Goal: Task Accomplishment & Management: Use online tool/utility

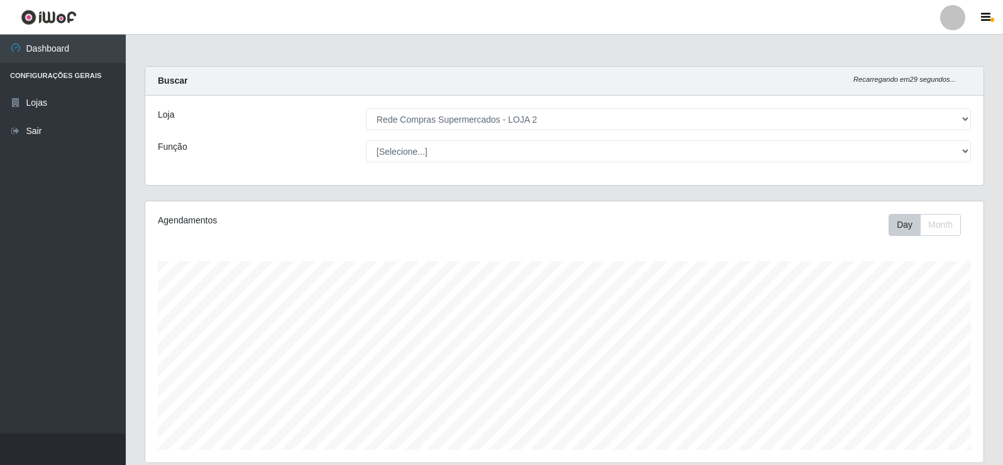
select select "161"
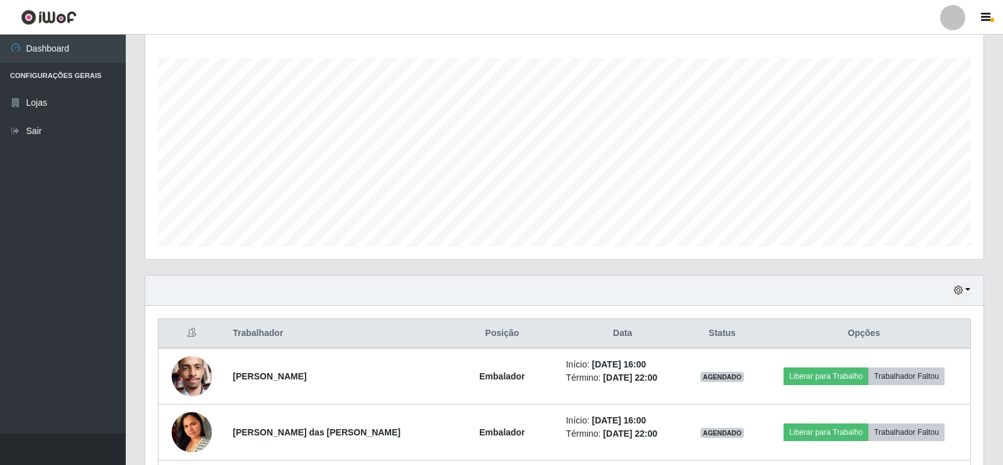
scroll to position [203, 0]
click at [957, 286] on button "button" at bounding box center [962, 290] width 18 height 14
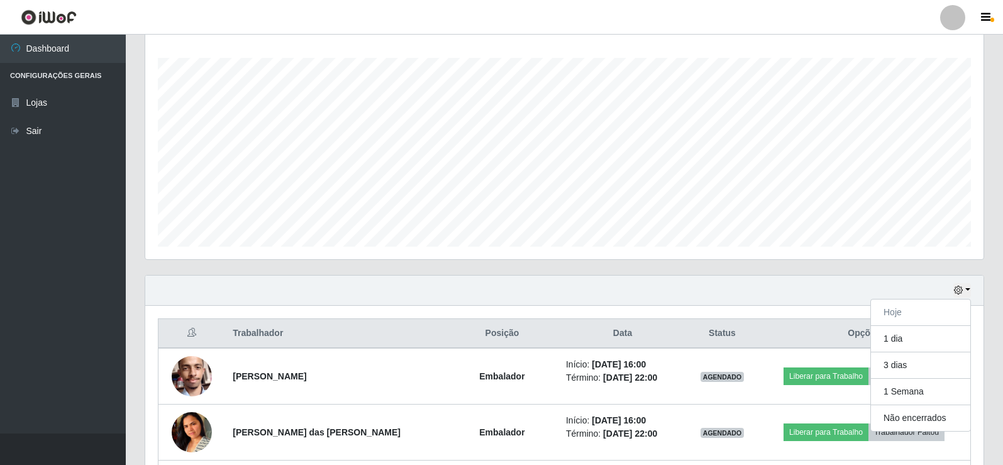
click at [773, 289] on div "Hoje 1 dia 3 dias 1 Semana Não encerrados" at bounding box center [564, 290] width 838 height 30
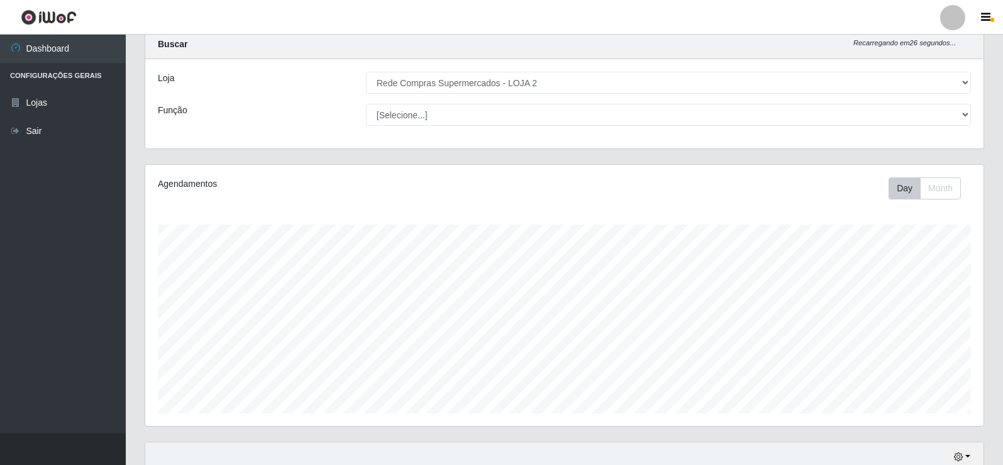
scroll to position [0, 0]
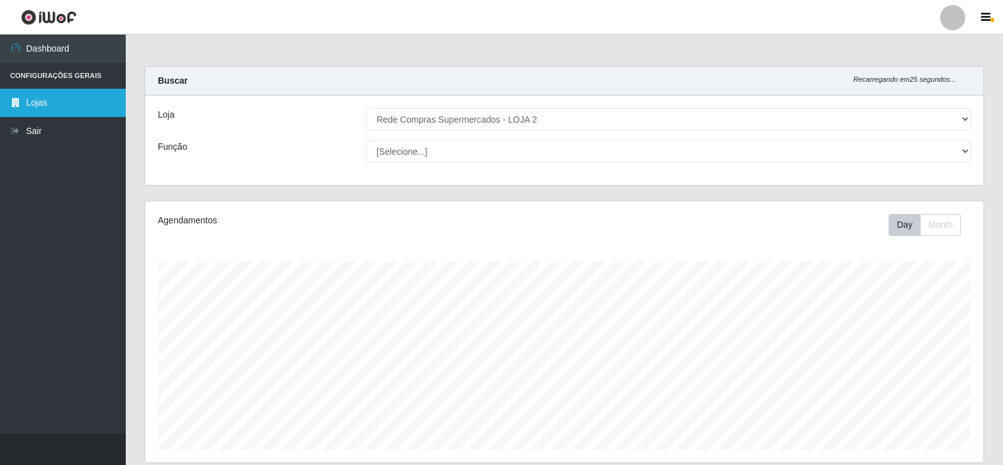
click at [60, 93] on link "Lojas" at bounding box center [63, 103] width 126 height 28
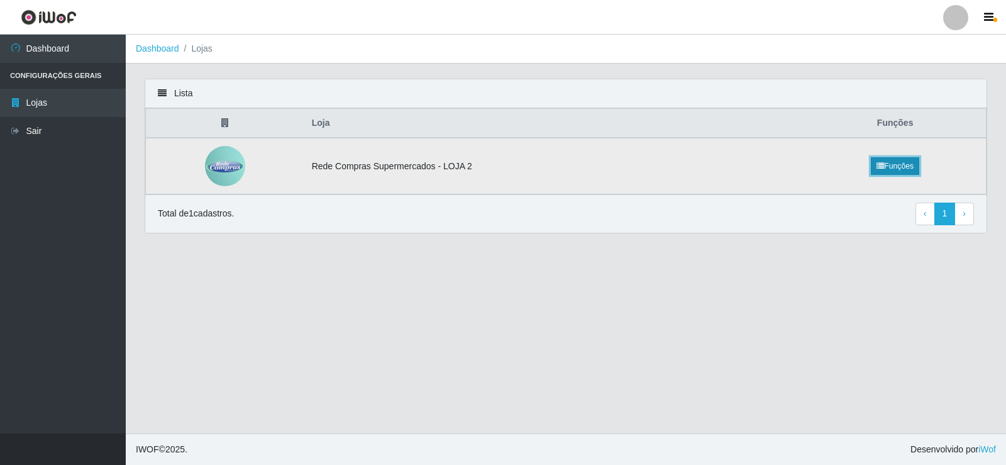
click at [890, 169] on link "Funções" at bounding box center [895, 166] width 48 height 18
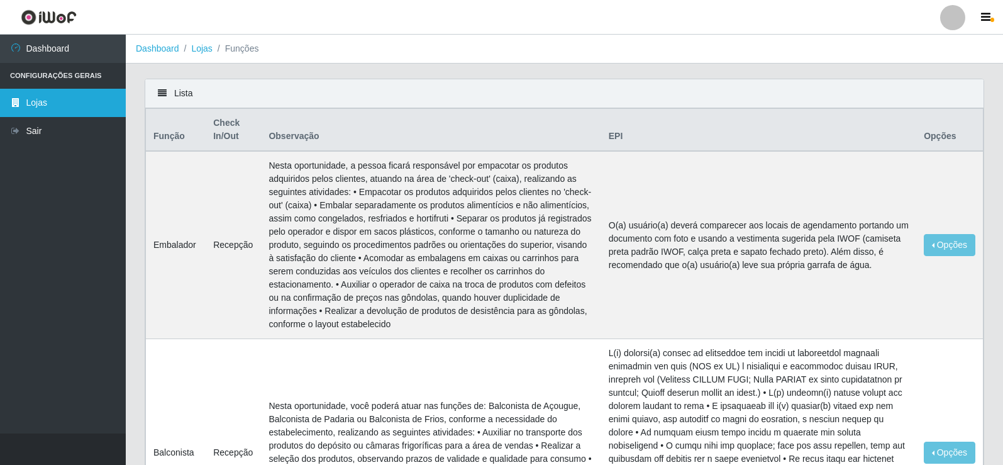
click at [62, 105] on link "Lojas" at bounding box center [63, 103] width 126 height 28
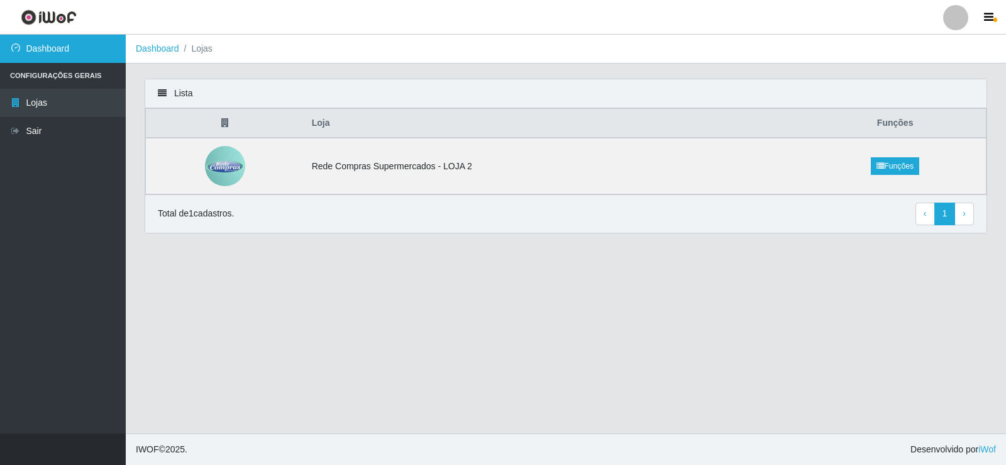
click at [62, 52] on link "Dashboard" at bounding box center [63, 49] width 126 height 28
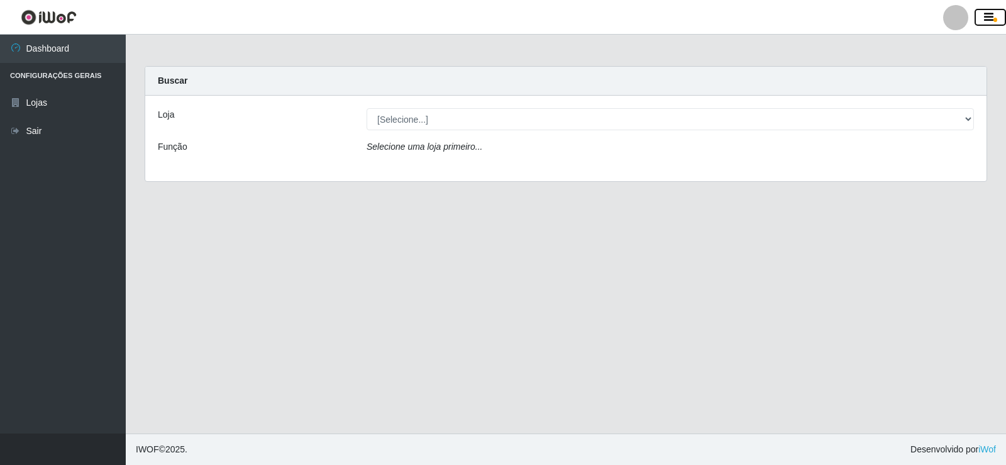
click at [992, 13] on icon "button" at bounding box center [988, 17] width 9 height 11
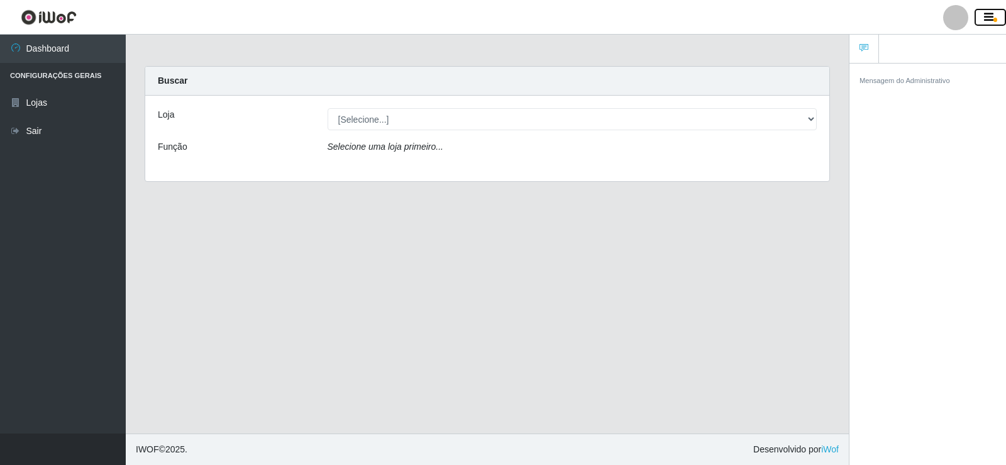
click at [986, 20] on icon "button" at bounding box center [988, 17] width 9 height 11
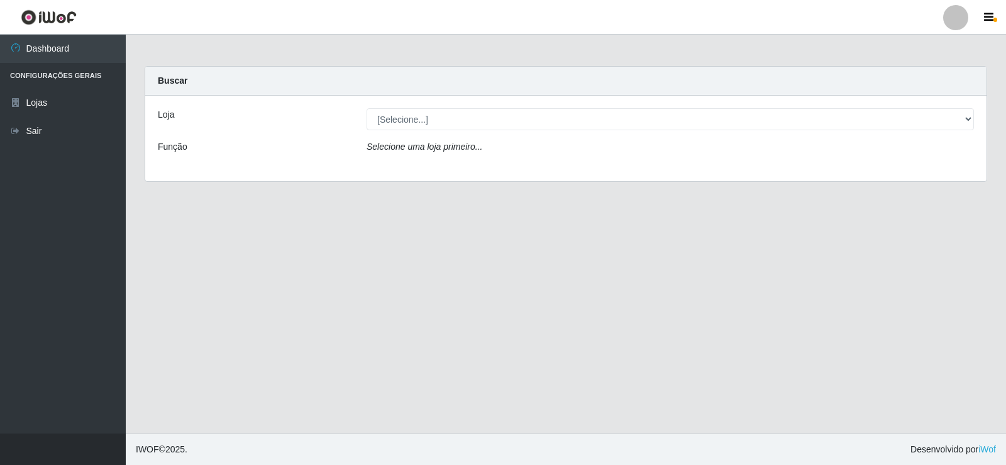
click at [954, 15] on div at bounding box center [955, 17] width 25 height 25
click at [930, 41] on button "Perfil" at bounding box center [931, 45] width 113 height 26
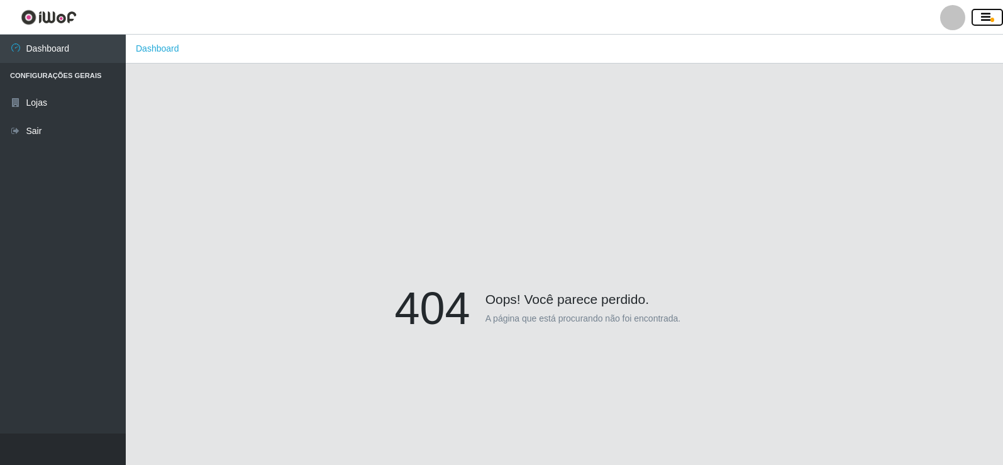
click at [989, 12] on icon "button" at bounding box center [985, 17] width 9 height 11
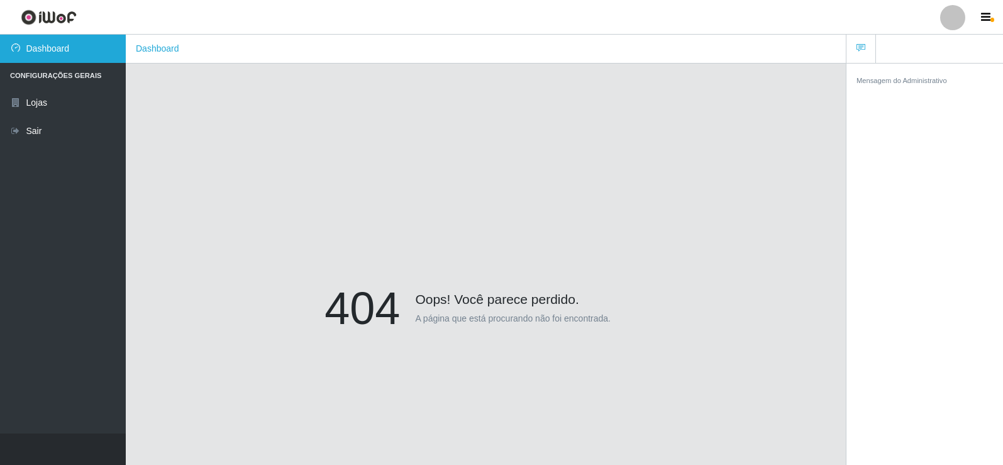
click at [64, 52] on link "Dashboard" at bounding box center [63, 49] width 126 height 28
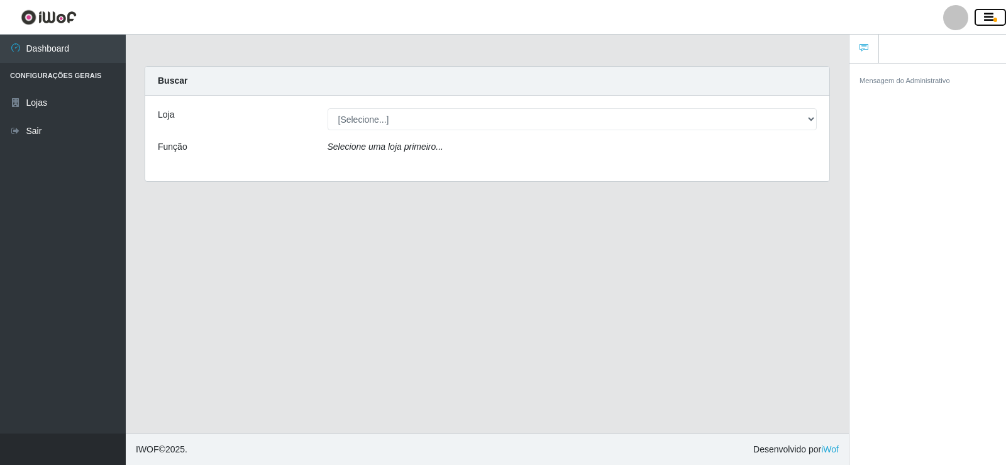
click at [983, 20] on button "button" at bounding box center [990, 18] width 31 height 18
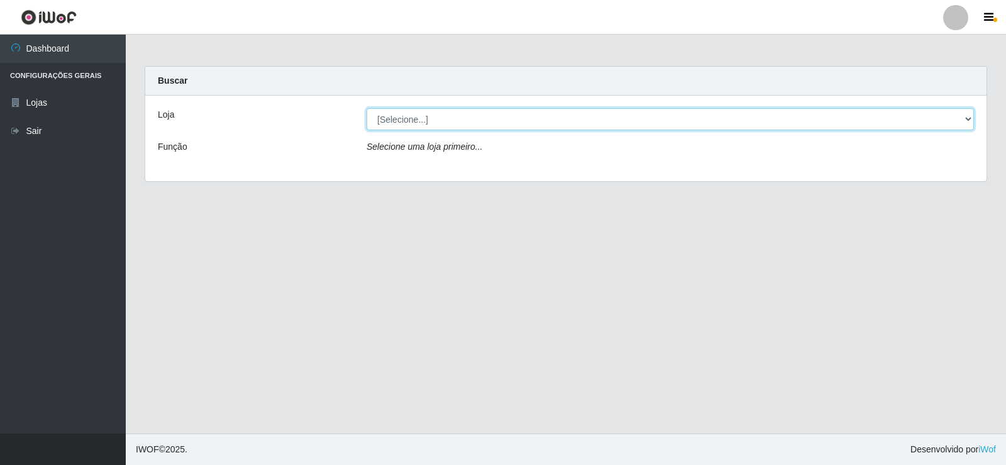
click at [970, 115] on select "[Selecione...] Rede Compras Supermercados - LOJA 2" at bounding box center [671, 119] width 608 height 22
select select "161"
click at [367, 108] on select "[Selecione...] Rede Compras Supermercados - LOJA 2" at bounding box center [671, 119] width 608 height 22
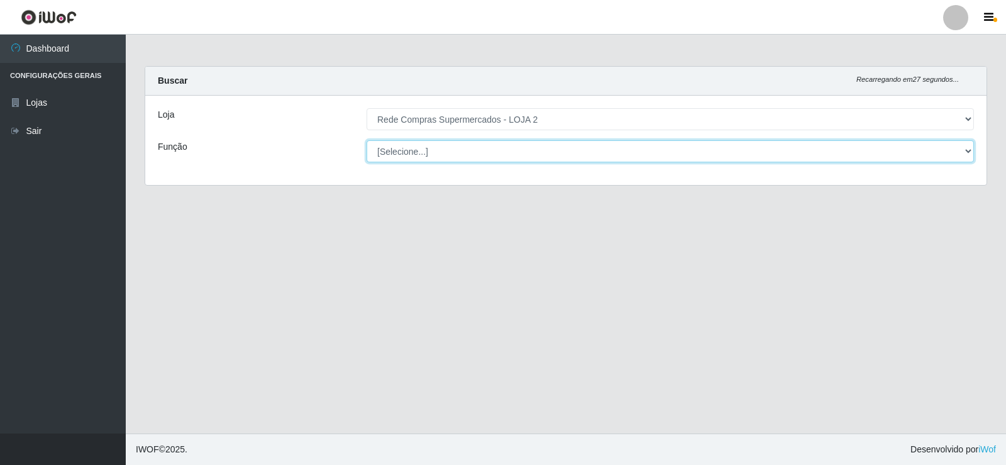
click at [917, 145] on select "[Selecione...] ASG ASG + ASG ++ Balconista Balconista + Balconista ++ Embalador…" at bounding box center [671, 151] width 608 height 22
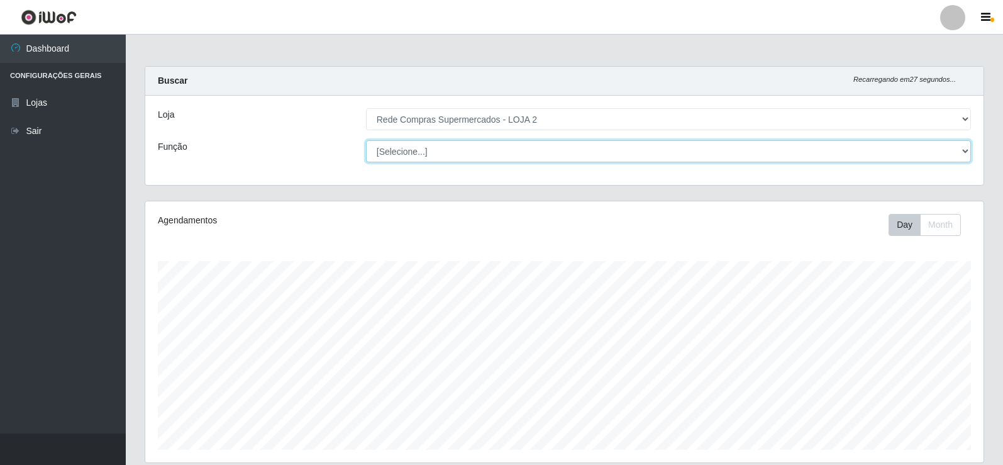
scroll to position [261, 838]
click at [917, 145] on select "[Selecione...] ASG ASG + ASG ++ Balconista Balconista + Balconista ++ Embalador…" at bounding box center [668, 151] width 605 height 22
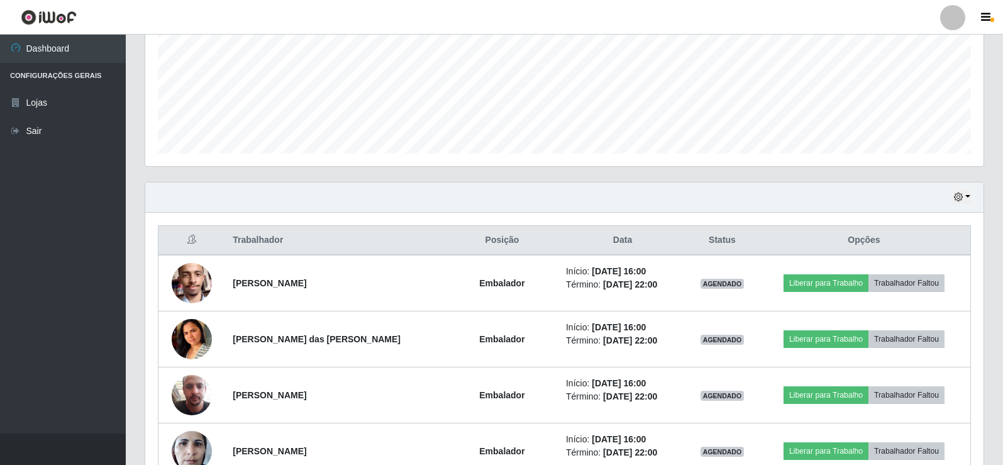
scroll to position [314, 0]
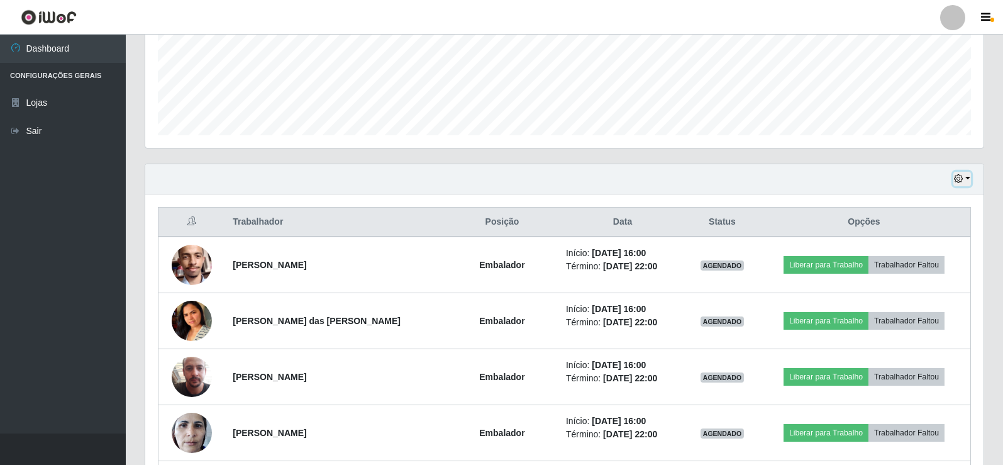
click at [960, 182] on icon "button" at bounding box center [958, 178] width 9 height 9
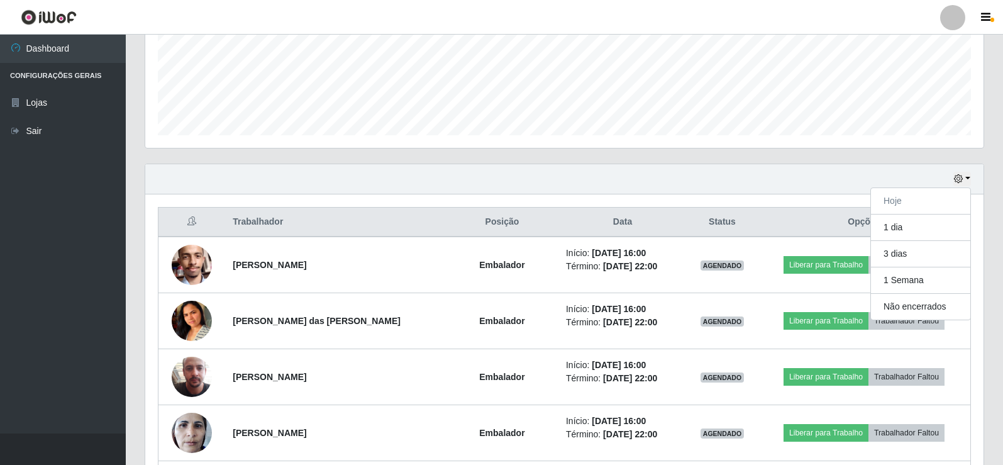
click at [831, 182] on div "Hoje 1 dia 3 dias 1 Semana Não encerrados" at bounding box center [564, 179] width 838 height 30
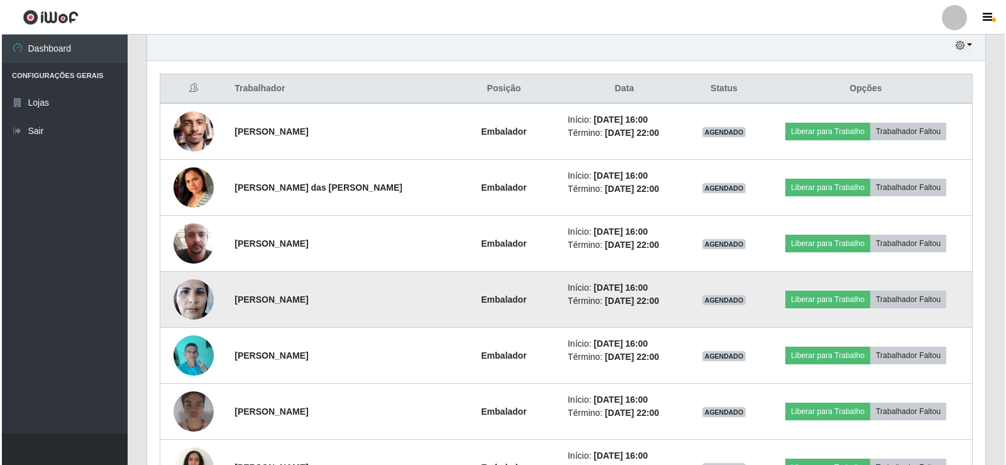
scroll to position [518, 0]
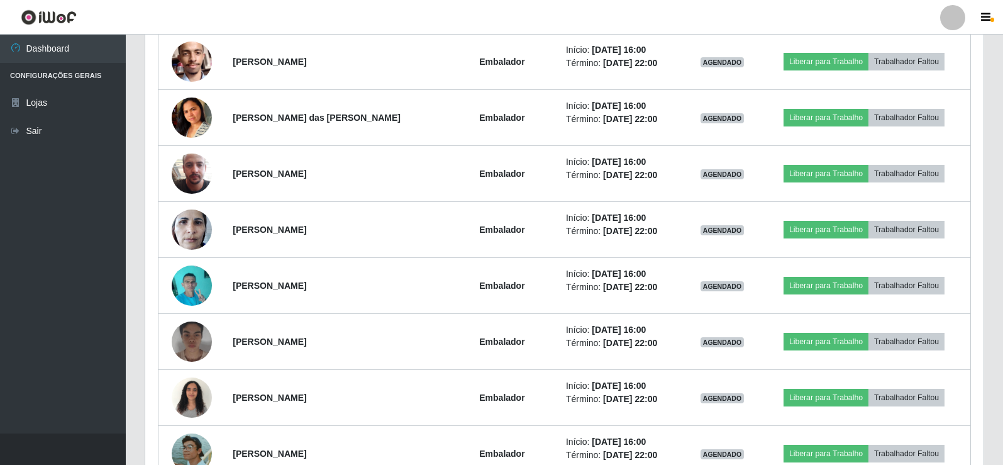
click at [116, 202] on ul "Dashboard Configurações Gerais Lojas Sair" at bounding box center [63, 234] width 126 height 399
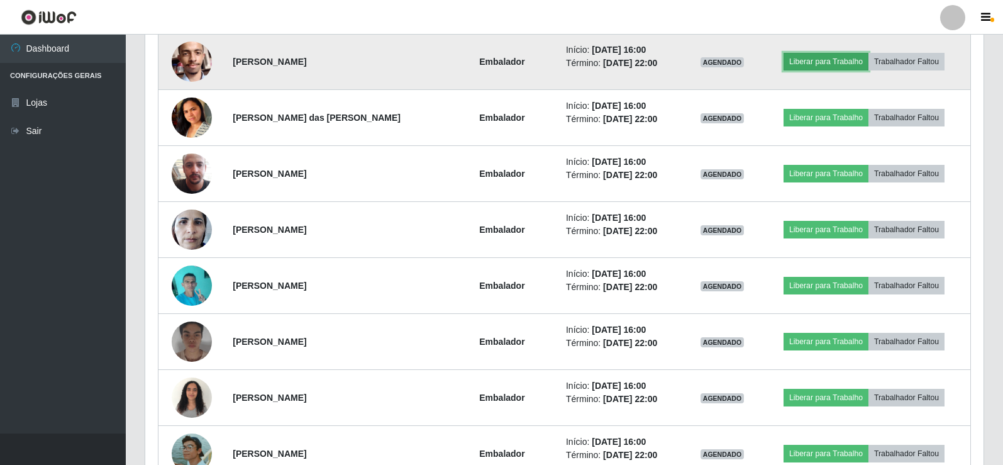
click at [838, 60] on button "Liberar para Trabalho" at bounding box center [826, 62] width 85 height 18
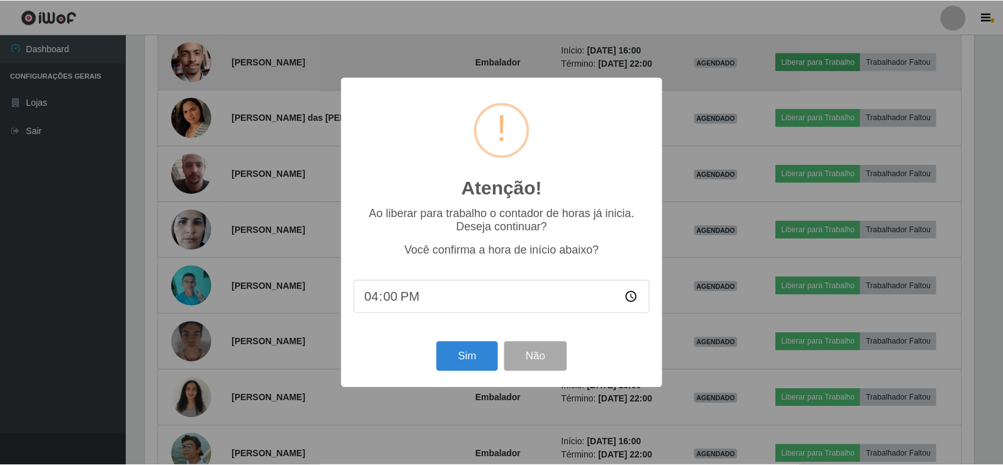
scroll to position [261, 832]
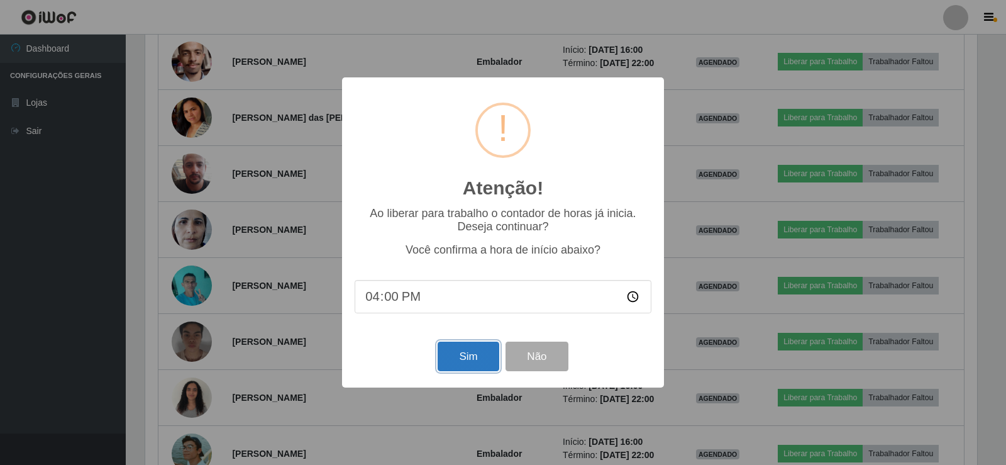
click at [455, 358] on button "Sim" at bounding box center [468, 356] width 61 height 30
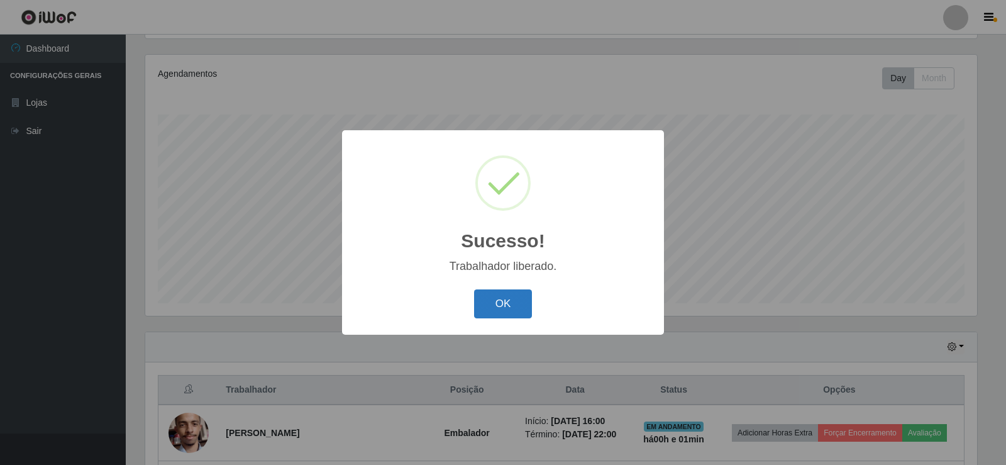
click at [514, 301] on button "OK" at bounding box center [503, 304] width 58 height 30
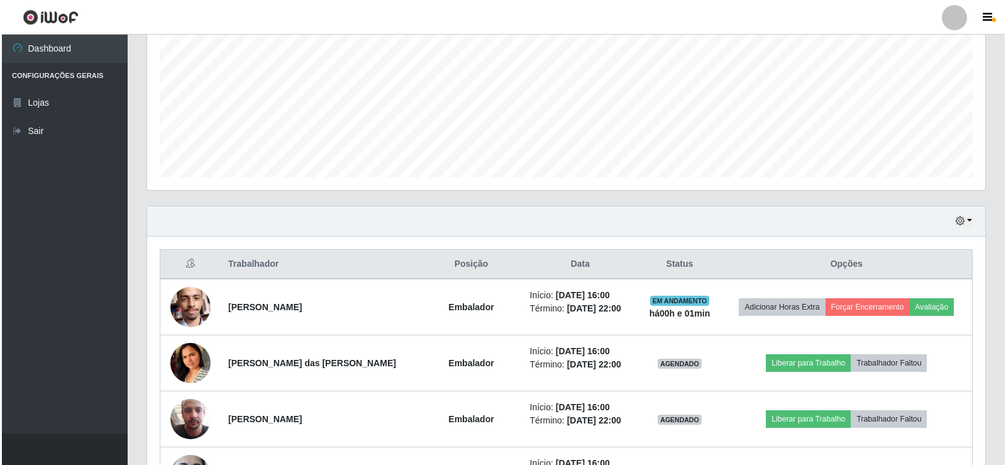
scroll to position [335, 0]
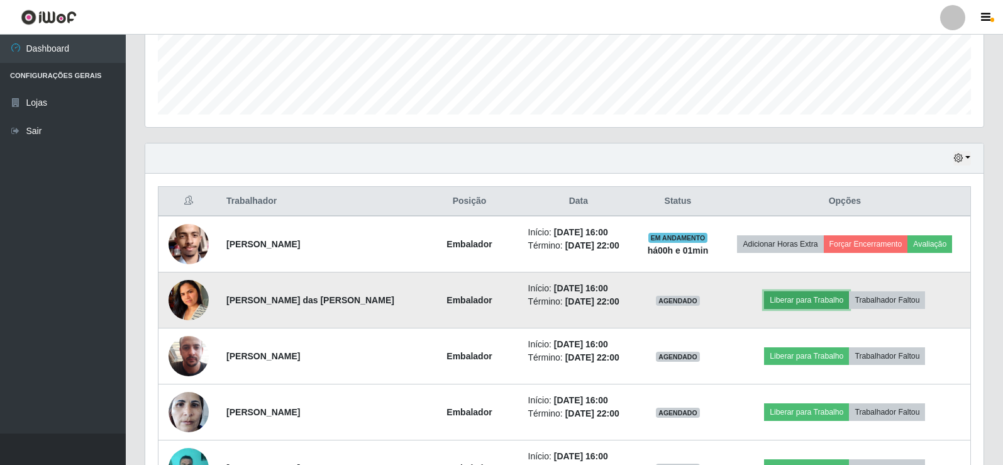
click at [789, 301] on button "Liberar para Trabalho" at bounding box center [806, 300] width 85 height 18
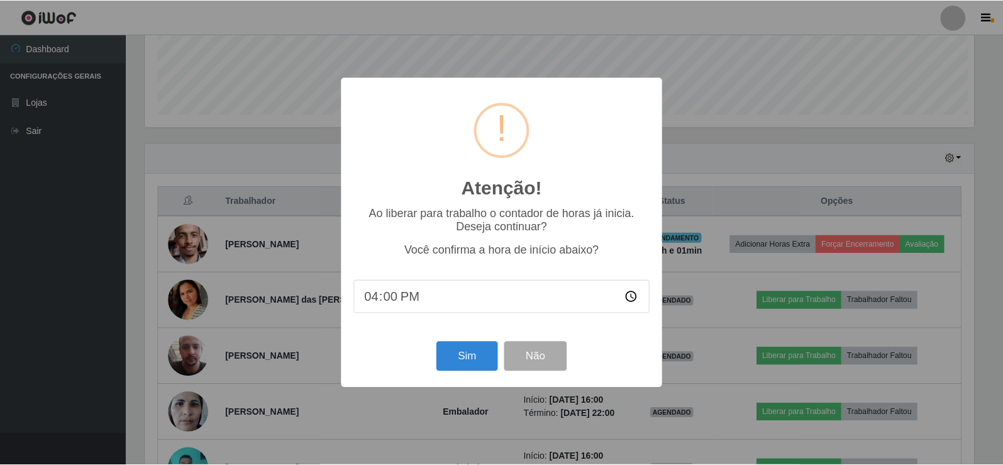
scroll to position [261, 832]
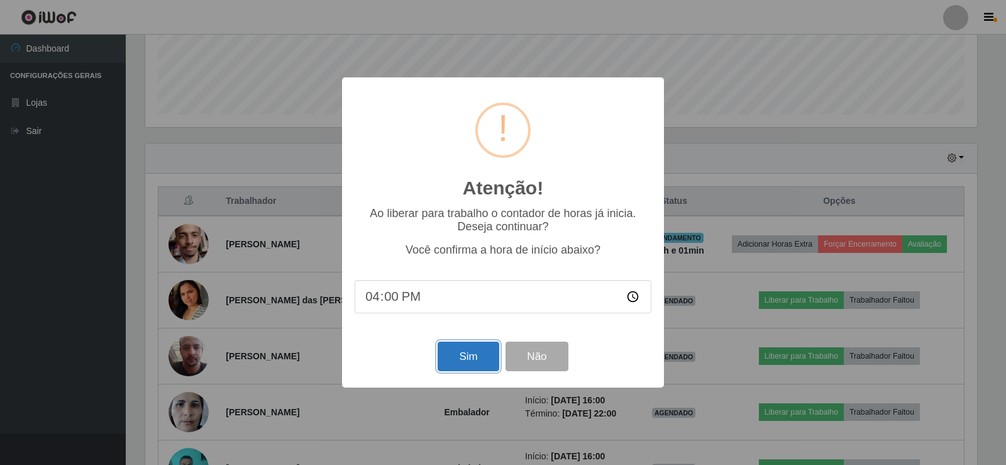
click at [465, 359] on button "Sim" at bounding box center [468, 356] width 61 height 30
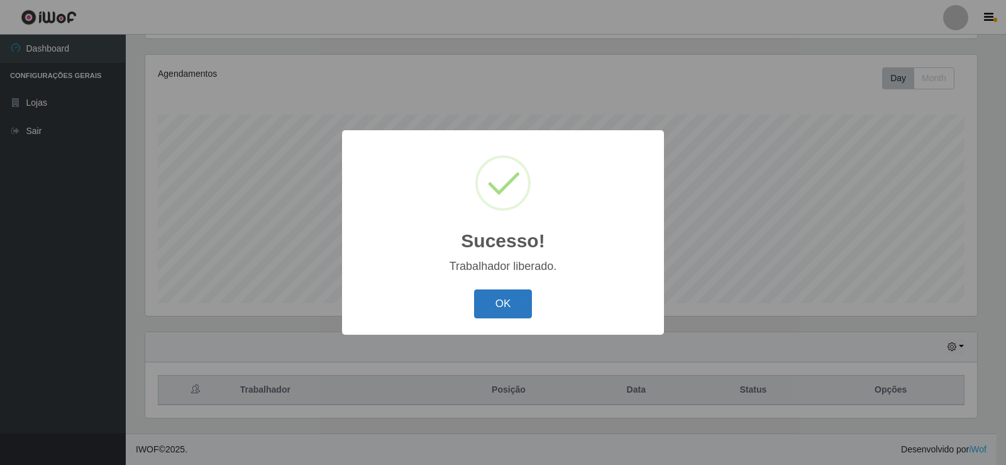
click at [525, 305] on button "OK" at bounding box center [503, 304] width 58 height 30
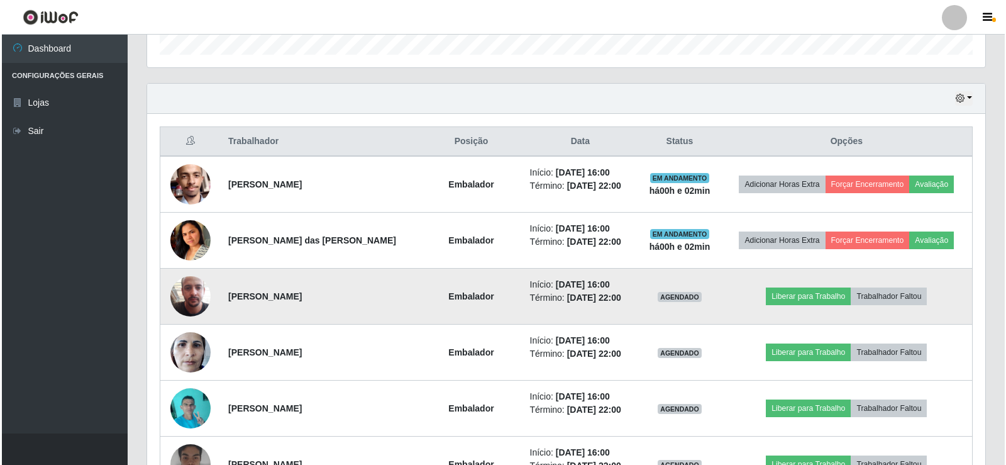
scroll to position [398, 0]
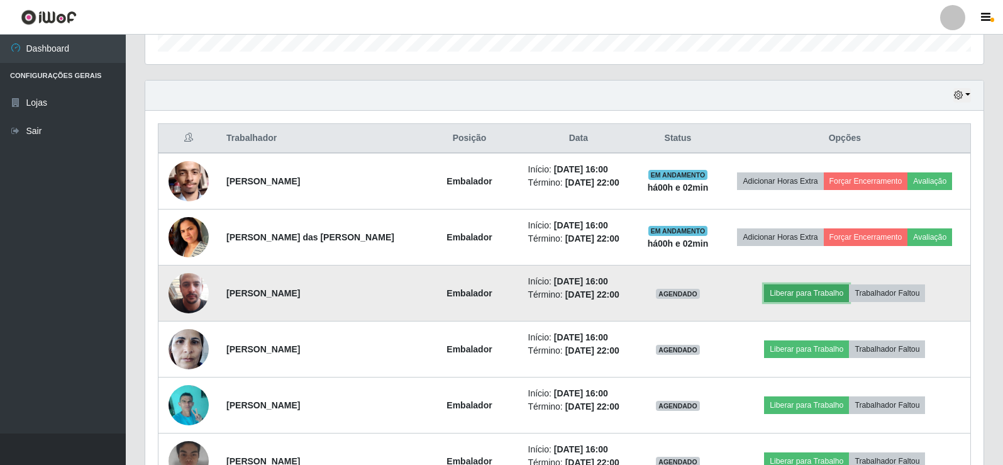
click at [780, 292] on button "Liberar para Trabalho" at bounding box center [806, 293] width 85 height 18
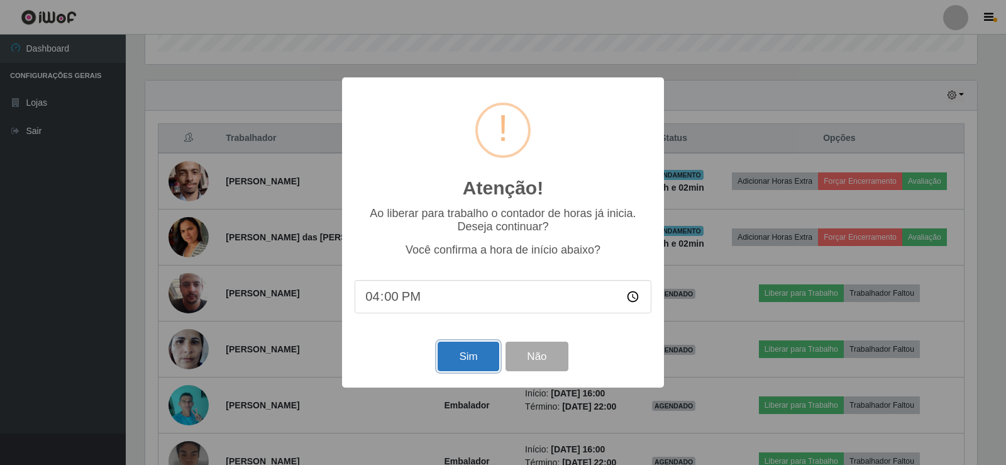
click at [451, 362] on button "Sim" at bounding box center [468, 356] width 61 height 30
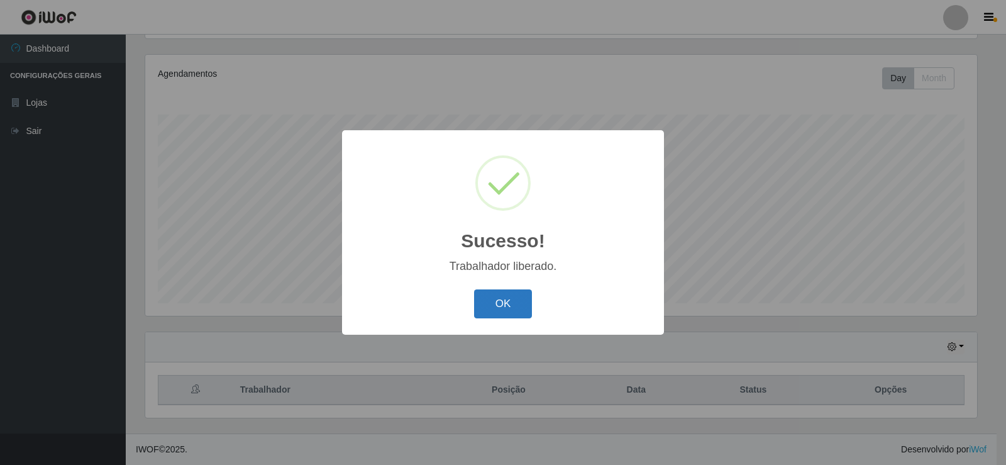
click at [512, 316] on button "OK" at bounding box center [503, 304] width 58 height 30
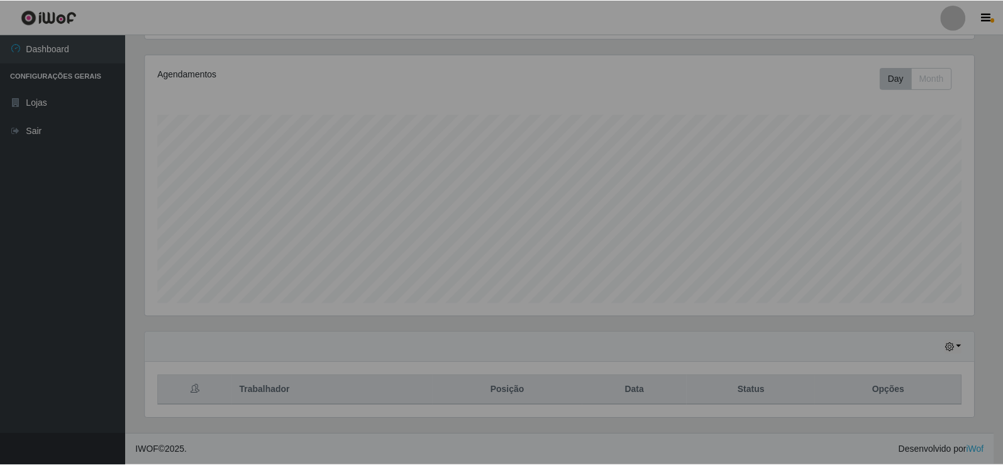
scroll to position [0, 0]
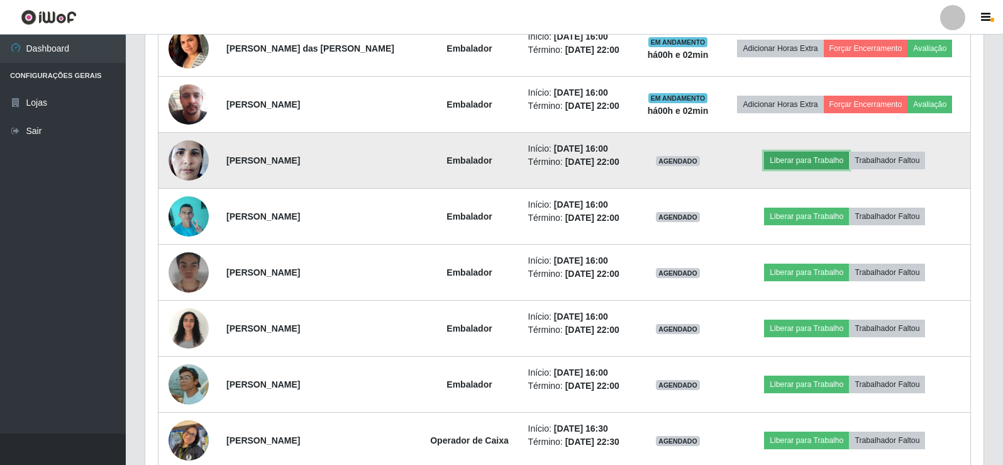
click at [816, 164] on button "Liberar para Trabalho" at bounding box center [806, 161] width 85 height 18
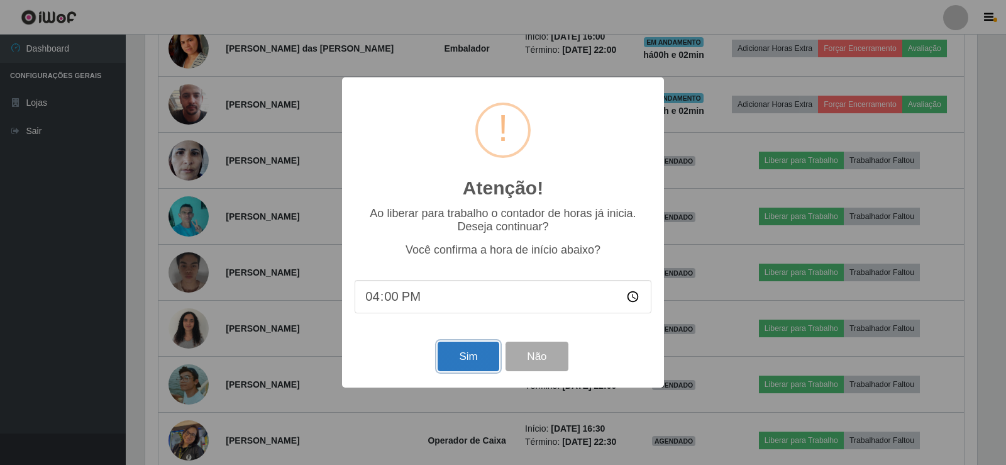
click at [480, 360] on button "Sim" at bounding box center [468, 356] width 61 height 30
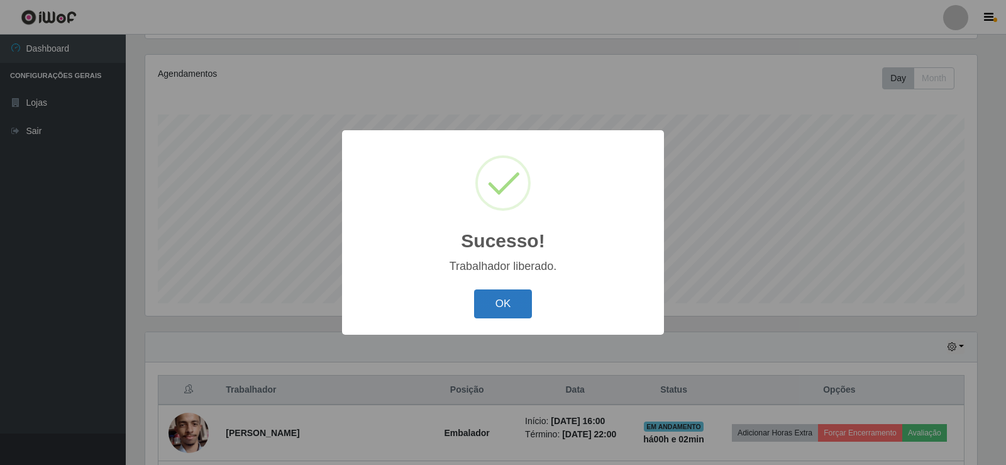
click at [526, 297] on button "OK" at bounding box center [503, 304] width 58 height 30
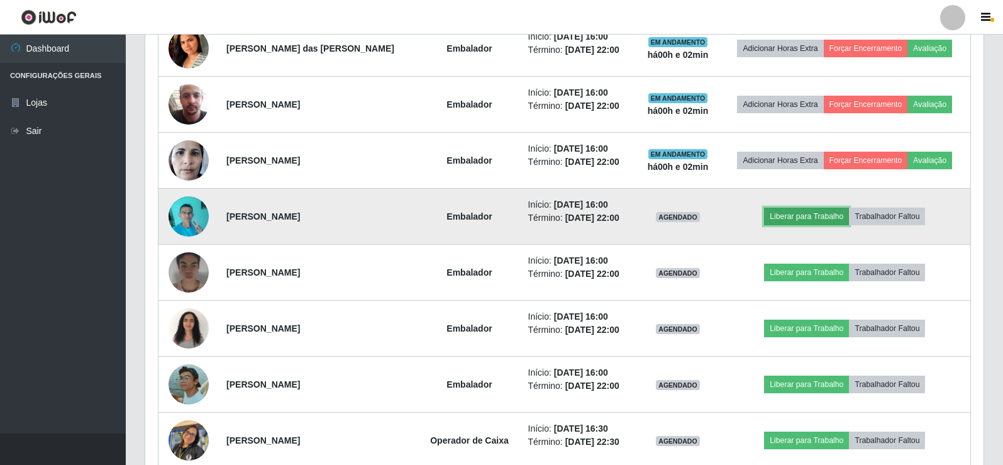
click at [806, 214] on button "Liberar para Trabalho" at bounding box center [806, 217] width 85 height 18
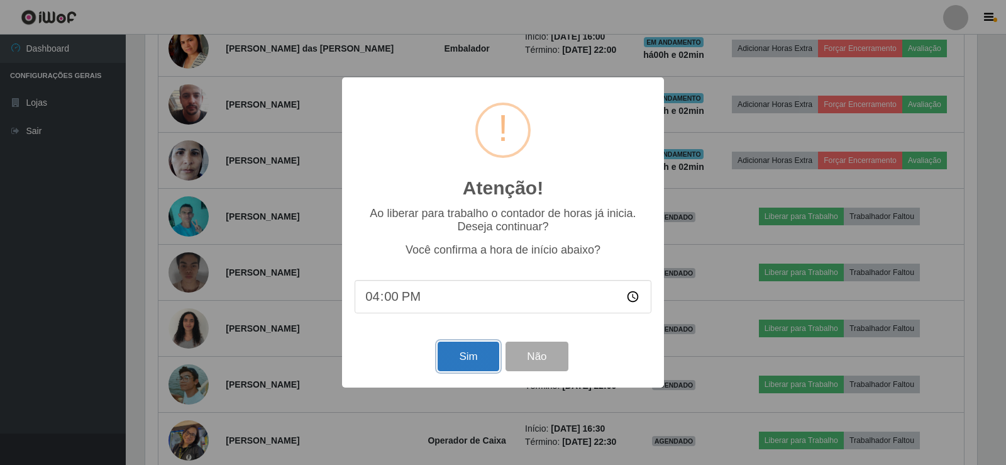
click at [485, 364] on button "Sim" at bounding box center [468, 356] width 61 height 30
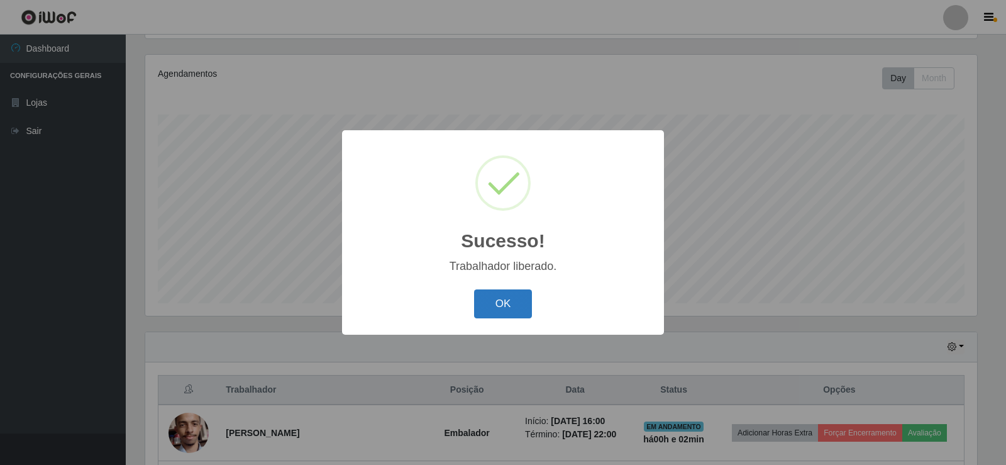
click at [481, 304] on button "OK" at bounding box center [503, 304] width 58 height 30
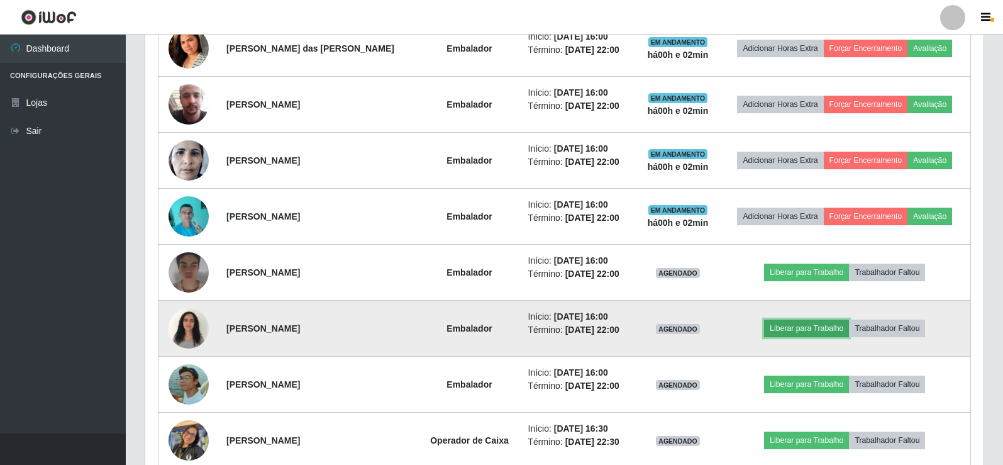
click at [791, 331] on button "Liberar para Trabalho" at bounding box center [806, 328] width 85 height 18
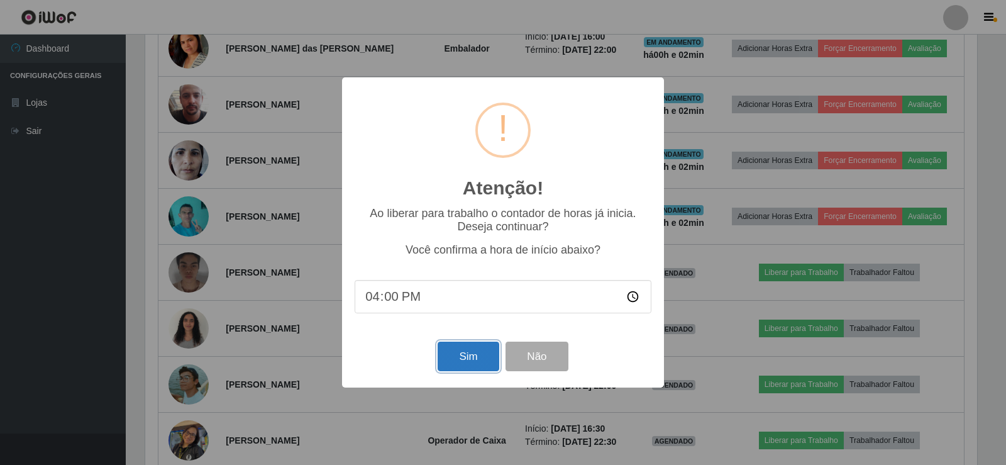
click at [461, 358] on button "Sim" at bounding box center [468, 356] width 61 height 30
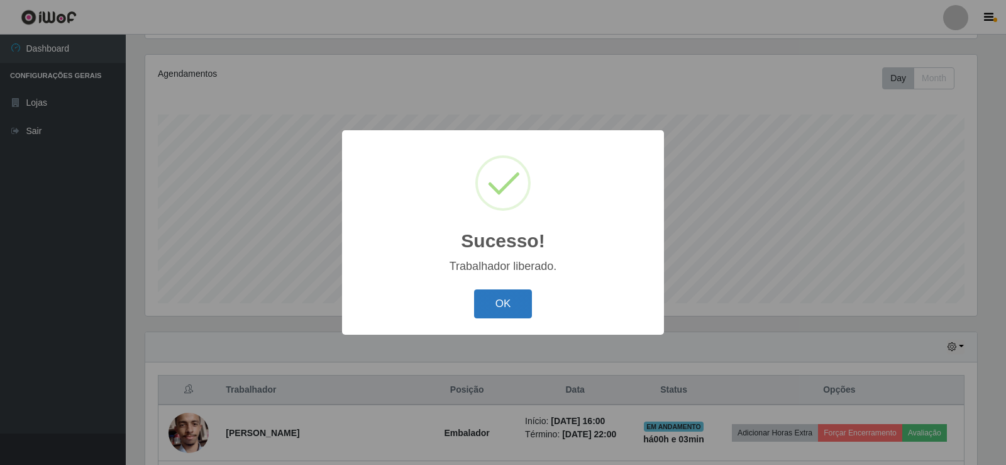
click at [509, 295] on button "OK" at bounding box center [503, 304] width 58 height 30
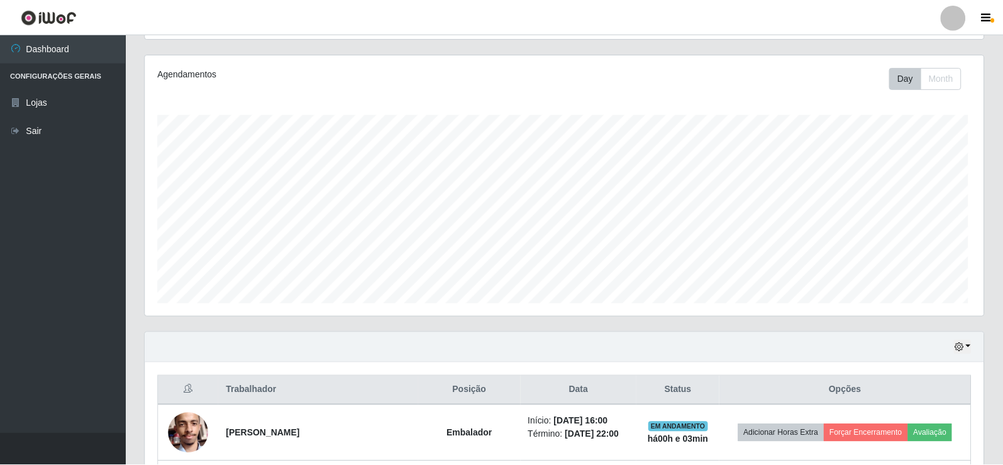
scroll to position [261, 838]
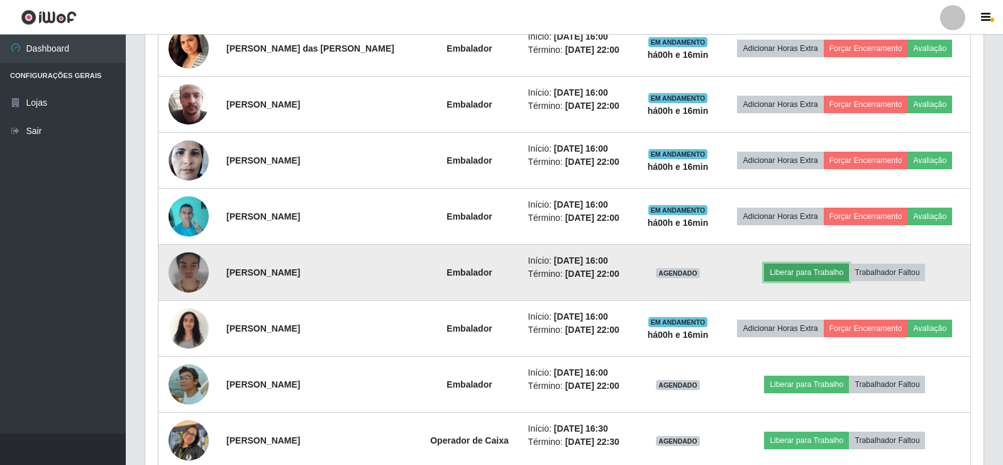
click at [809, 268] on button "Liberar para Trabalho" at bounding box center [806, 273] width 85 height 18
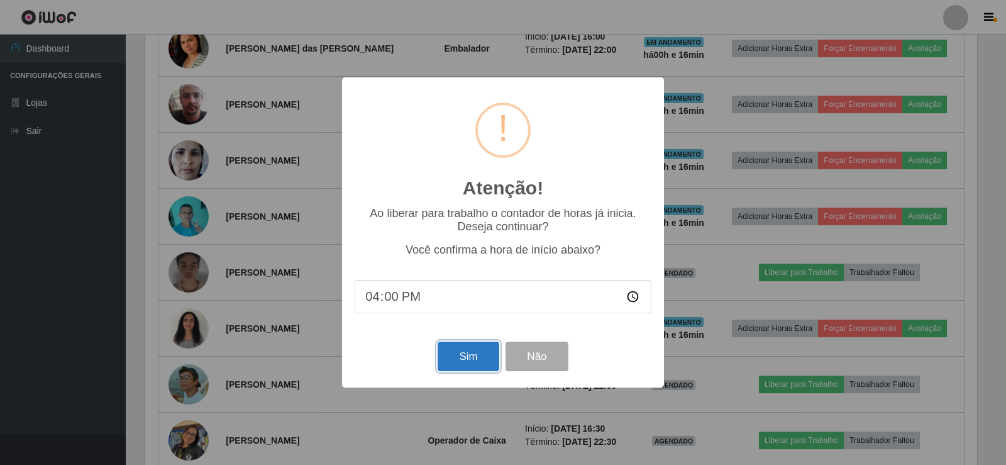
click at [458, 353] on button "Sim" at bounding box center [468, 356] width 61 height 30
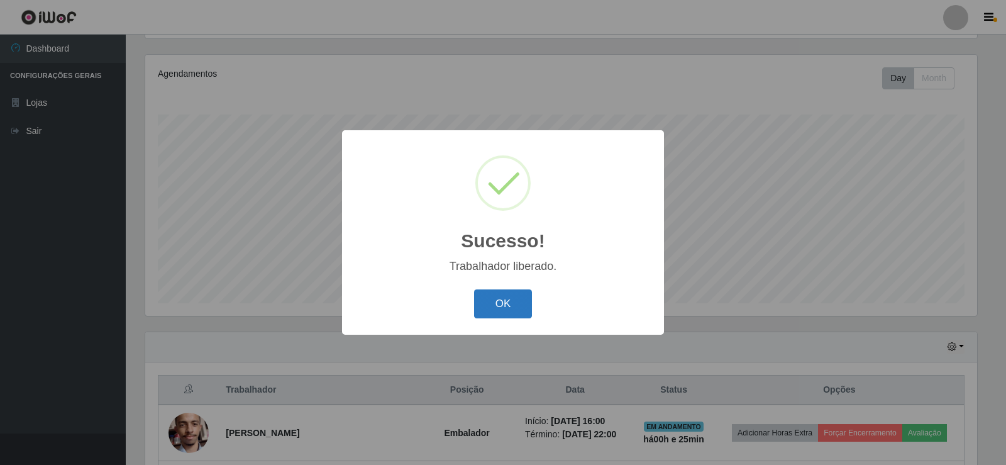
click at [494, 308] on button "OK" at bounding box center [503, 304] width 58 height 30
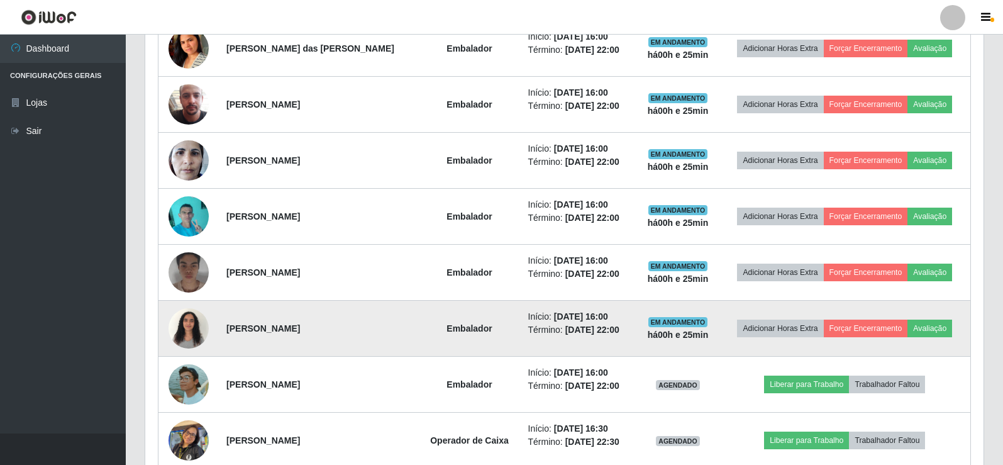
scroll to position [706, 0]
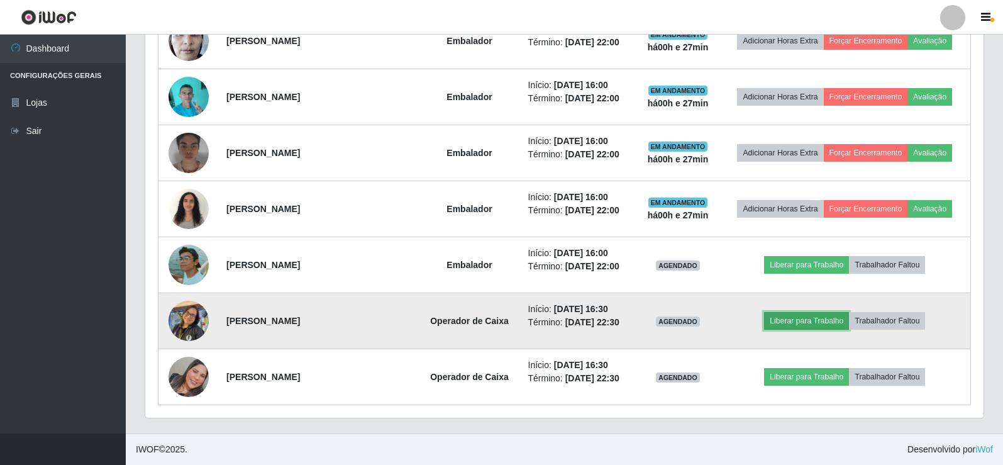
click at [818, 321] on button "Liberar para Trabalho" at bounding box center [806, 321] width 85 height 18
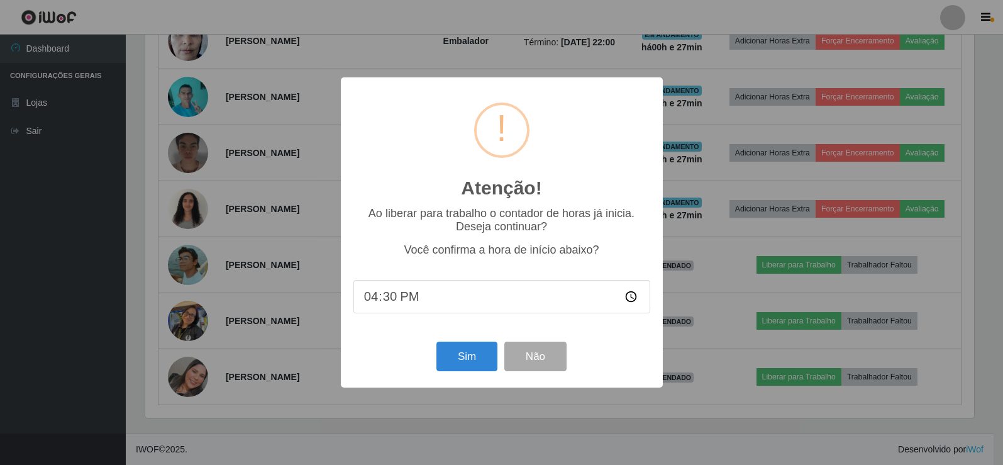
scroll to position [261, 832]
click at [475, 361] on button "Sim" at bounding box center [468, 356] width 61 height 30
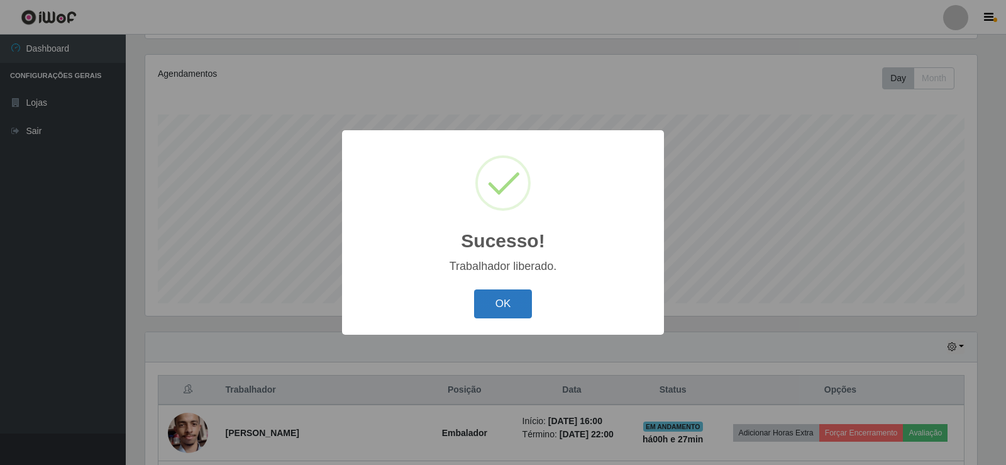
click at [504, 306] on button "OK" at bounding box center [503, 304] width 58 height 30
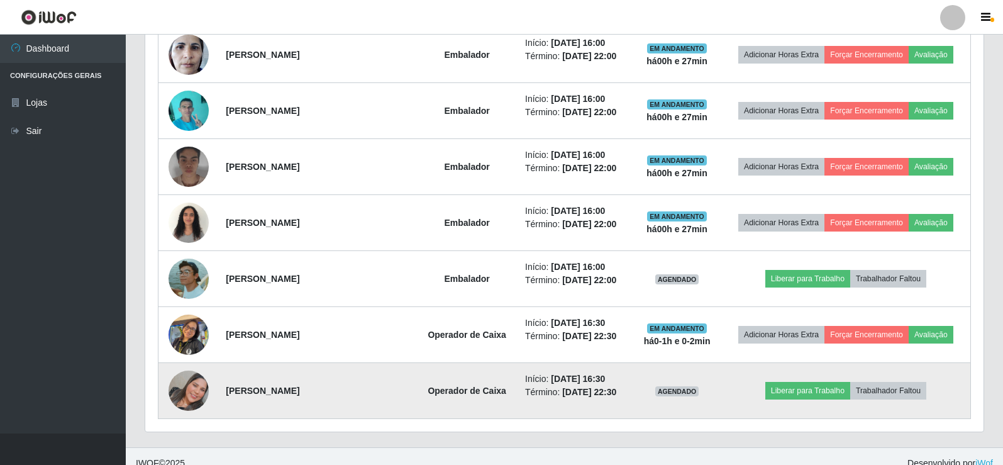
scroll to position [706, 0]
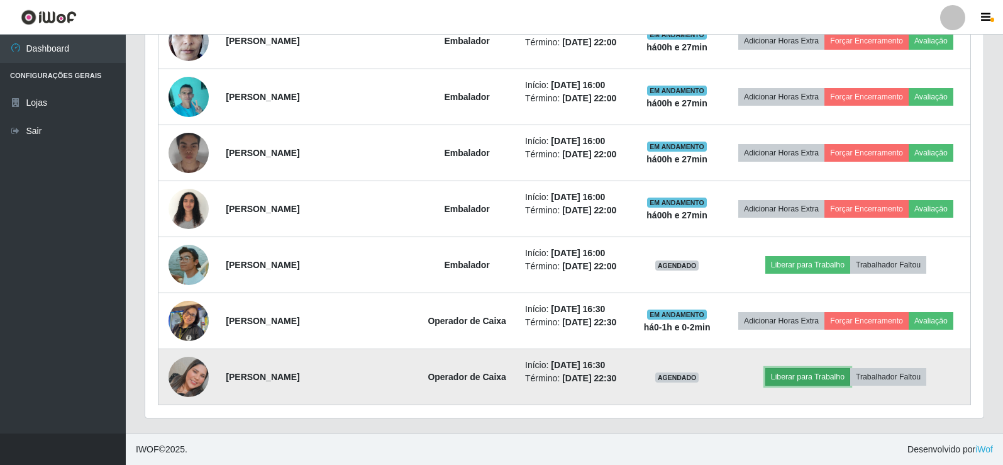
click at [813, 378] on button "Liberar para Trabalho" at bounding box center [807, 377] width 85 height 18
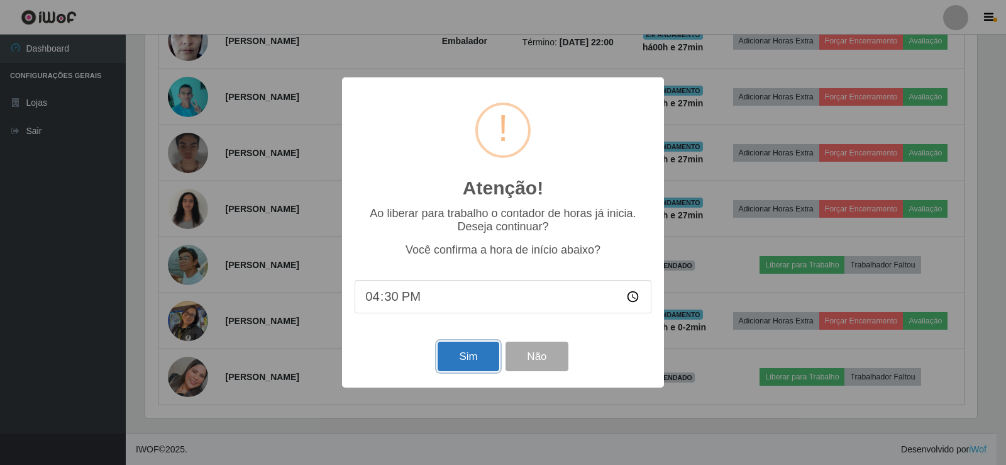
click at [491, 357] on button "Sim" at bounding box center [468, 356] width 61 height 30
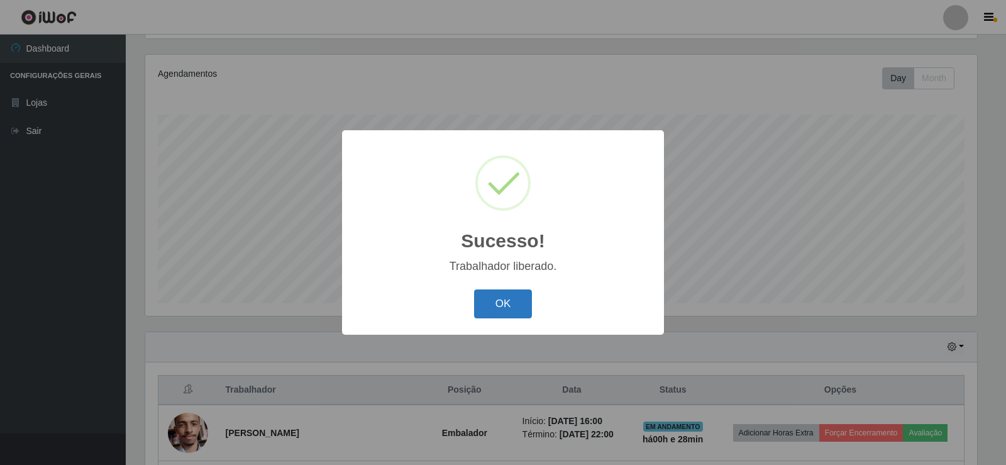
click at [496, 311] on button "OK" at bounding box center [503, 304] width 58 height 30
